Goal: Transaction & Acquisition: Purchase product/service

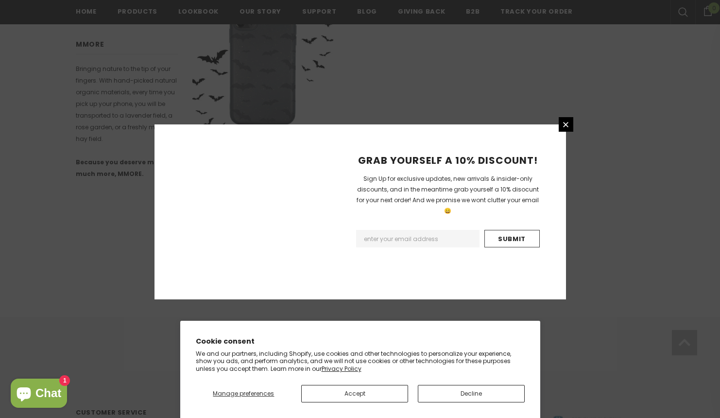
scroll to position [653, 0]
